Goal: Task Accomplishment & Management: Use online tool/utility

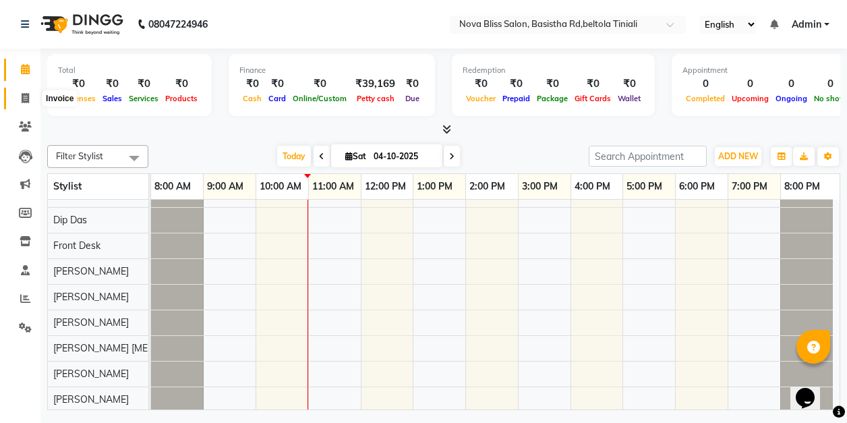
click at [24, 96] on icon at bounding box center [25, 98] width 7 height 10
select select "service"
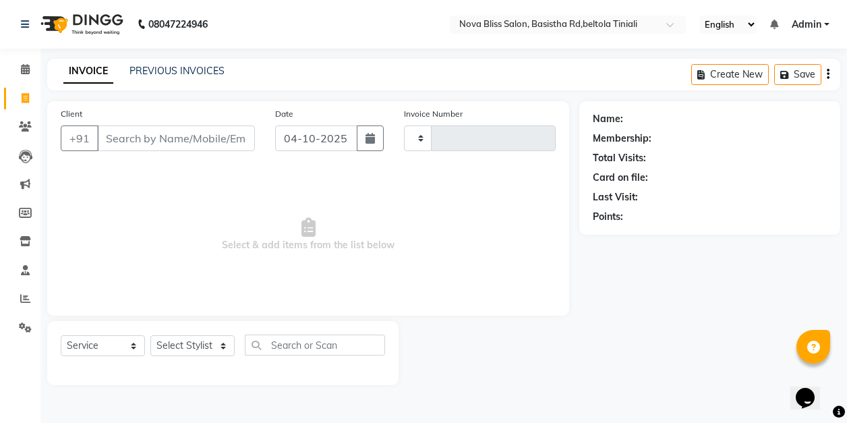
type input "1088"
select select "6211"
